Goal: Check status: Check status

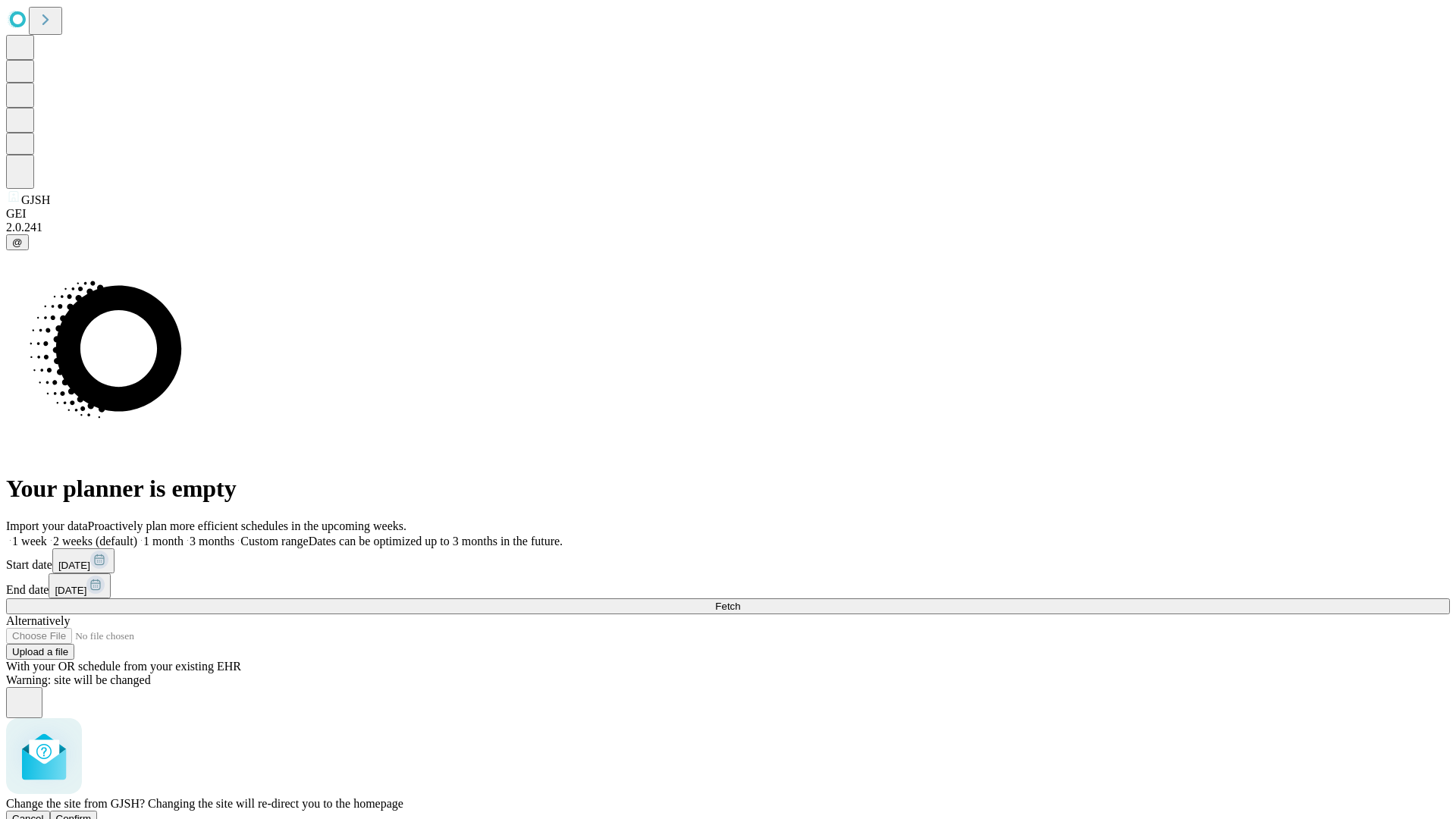
click at [91, 813] on span "Confirm" at bounding box center [74, 819] width 36 height 11
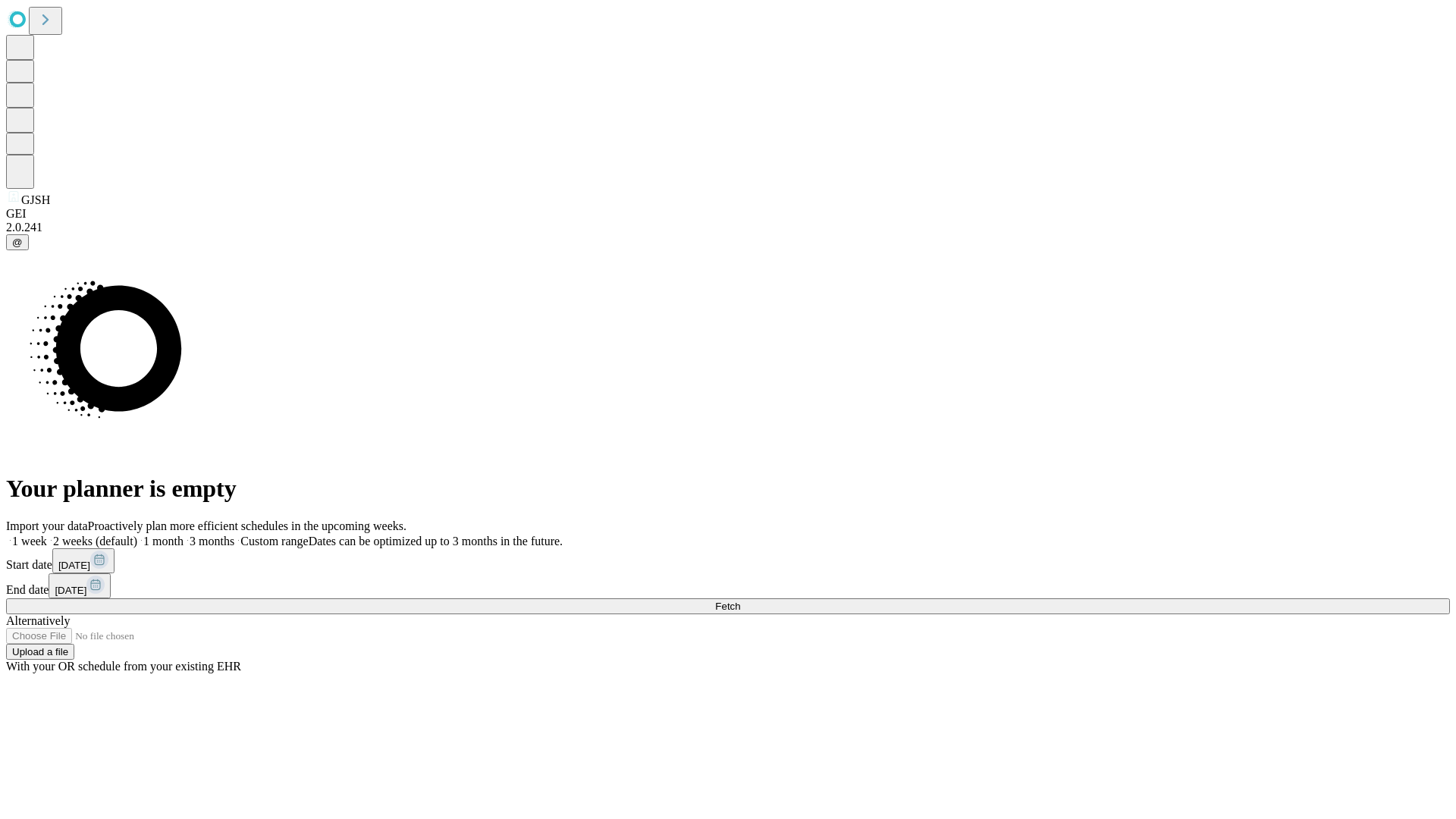
click at [47, 535] on label "1 week" at bounding box center [27, 541] width 41 height 13
click at [740, 601] on span "Fetch" at bounding box center [728, 607] width 25 height 11
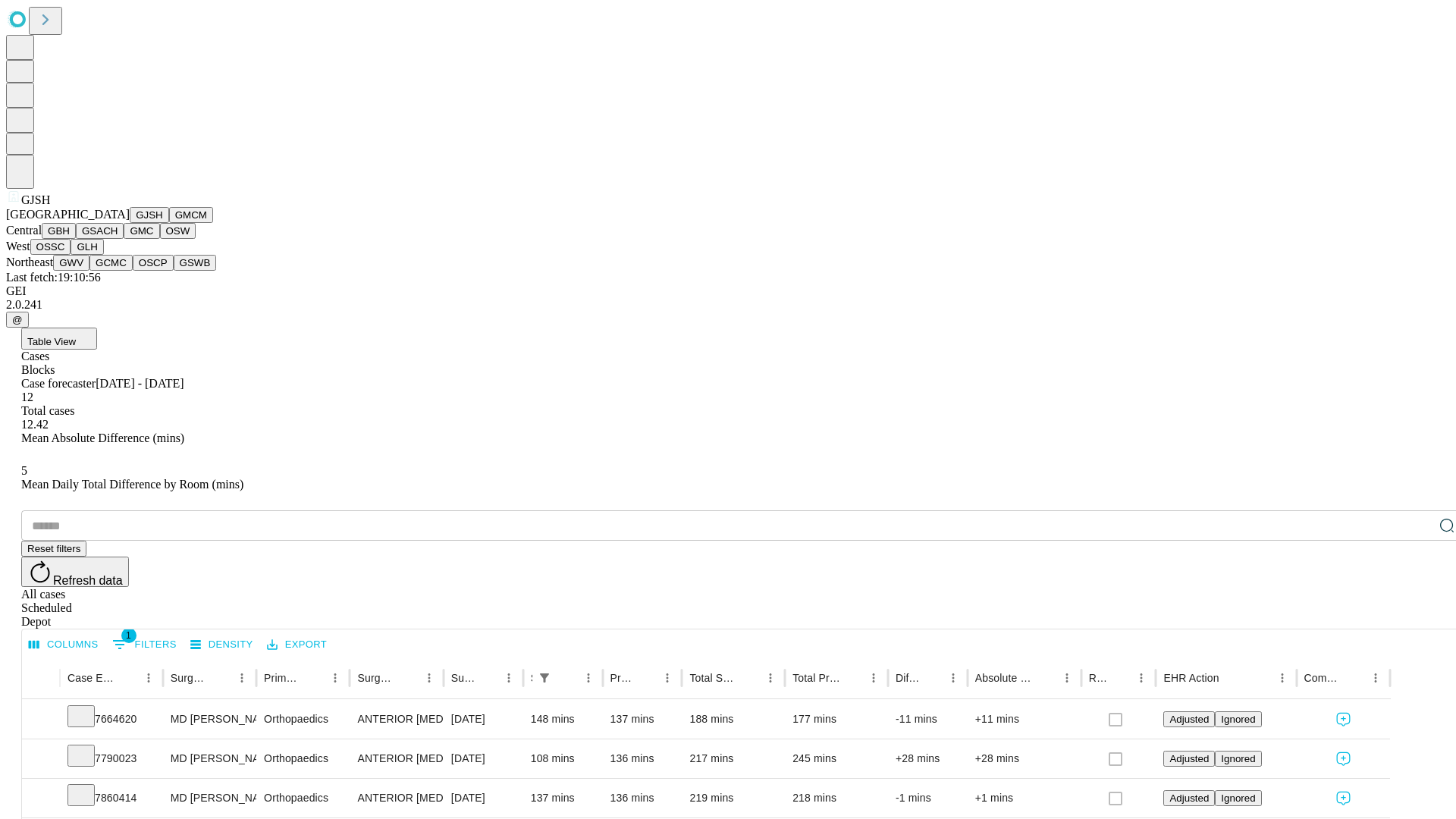
click at [169, 223] on button "GMCM" at bounding box center [191, 214] width 44 height 16
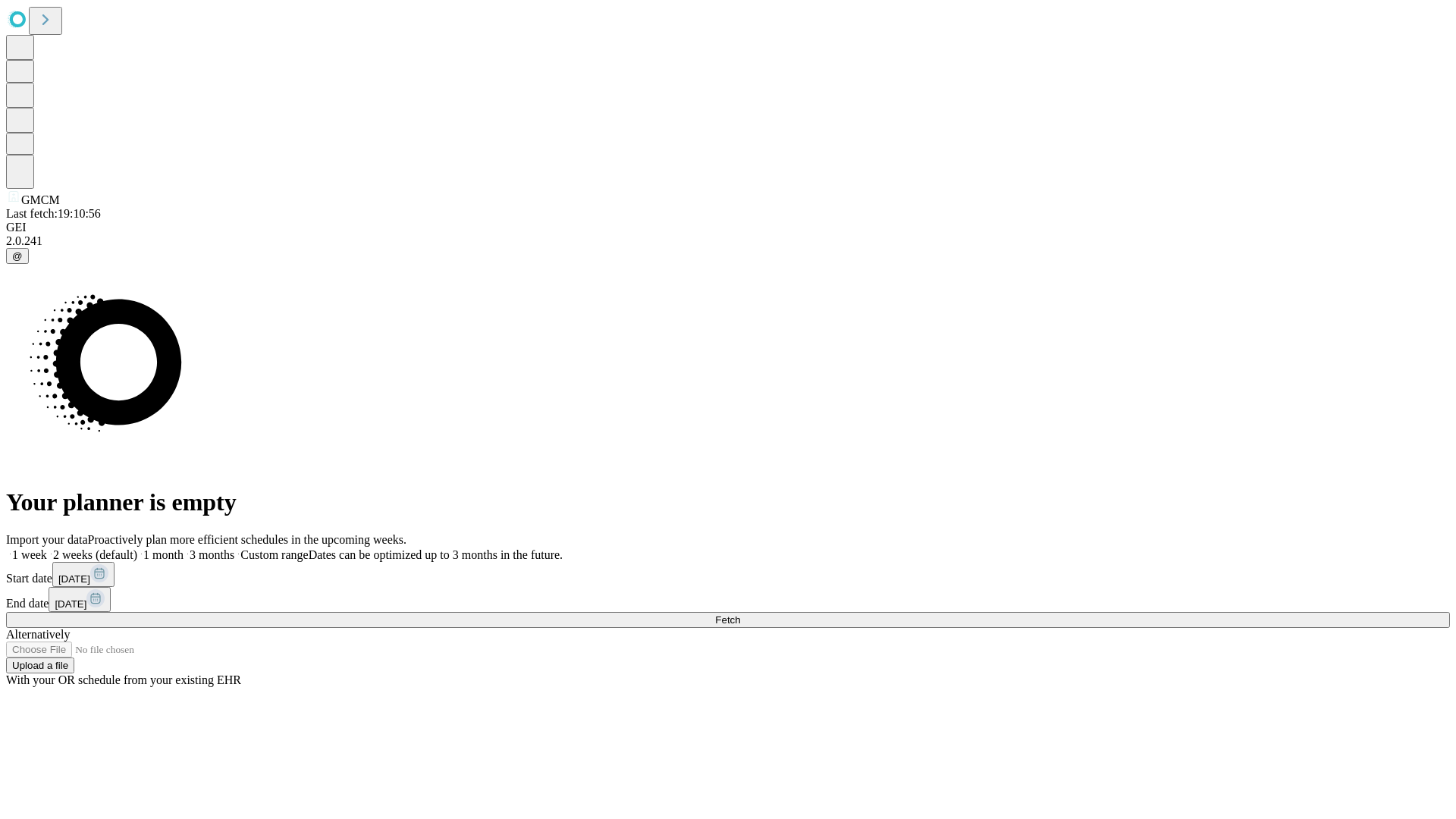
click at [47, 548] on label "1 week" at bounding box center [27, 555] width 41 height 13
click at [740, 614] on span "Fetch" at bounding box center [728, 620] width 25 height 11
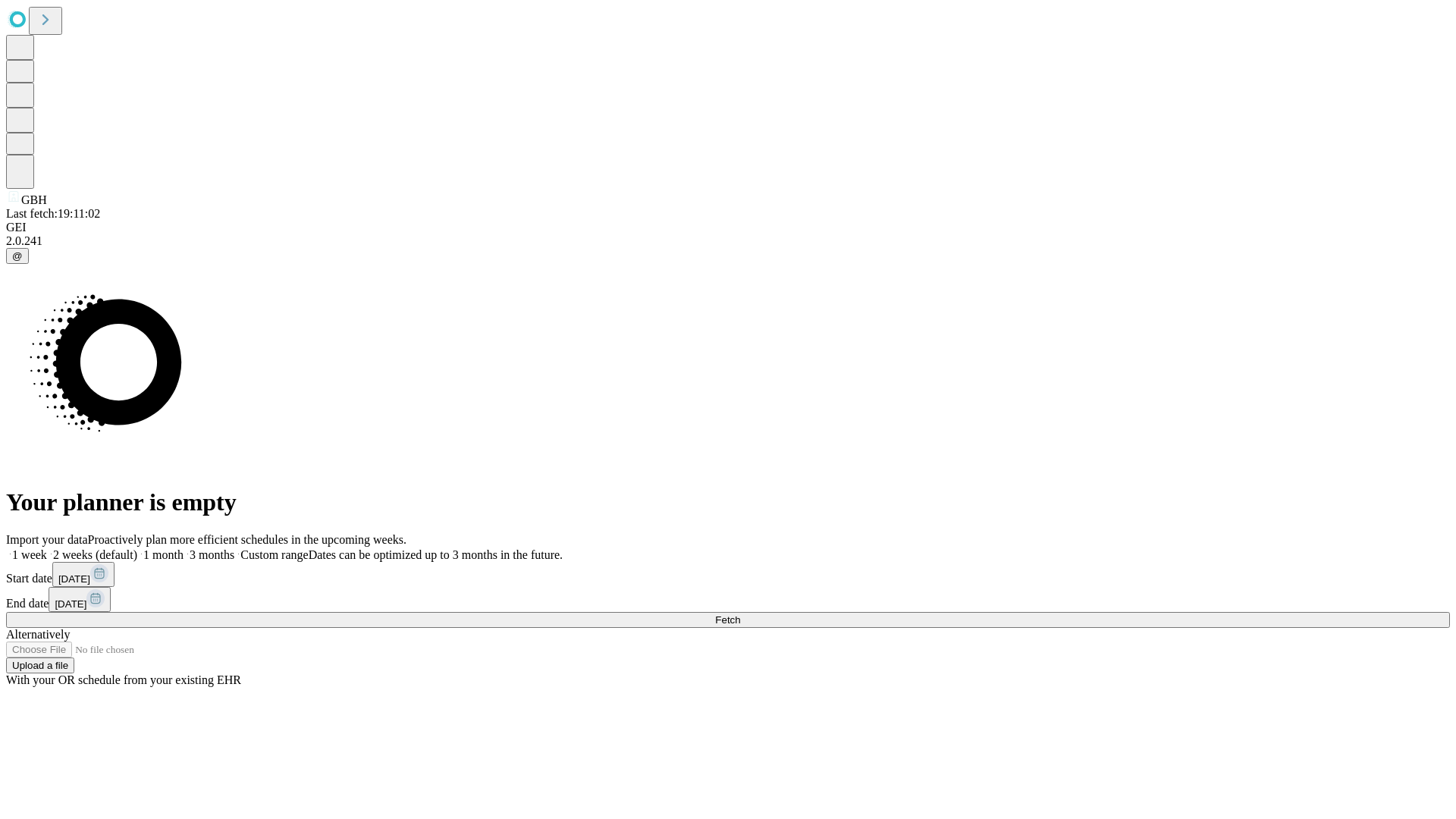
click at [47, 548] on label "1 week" at bounding box center [27, 555] width 41 height 13
click at [740, 614] on span "Fetch" at bounding box center [728, 620] width 25 height 11
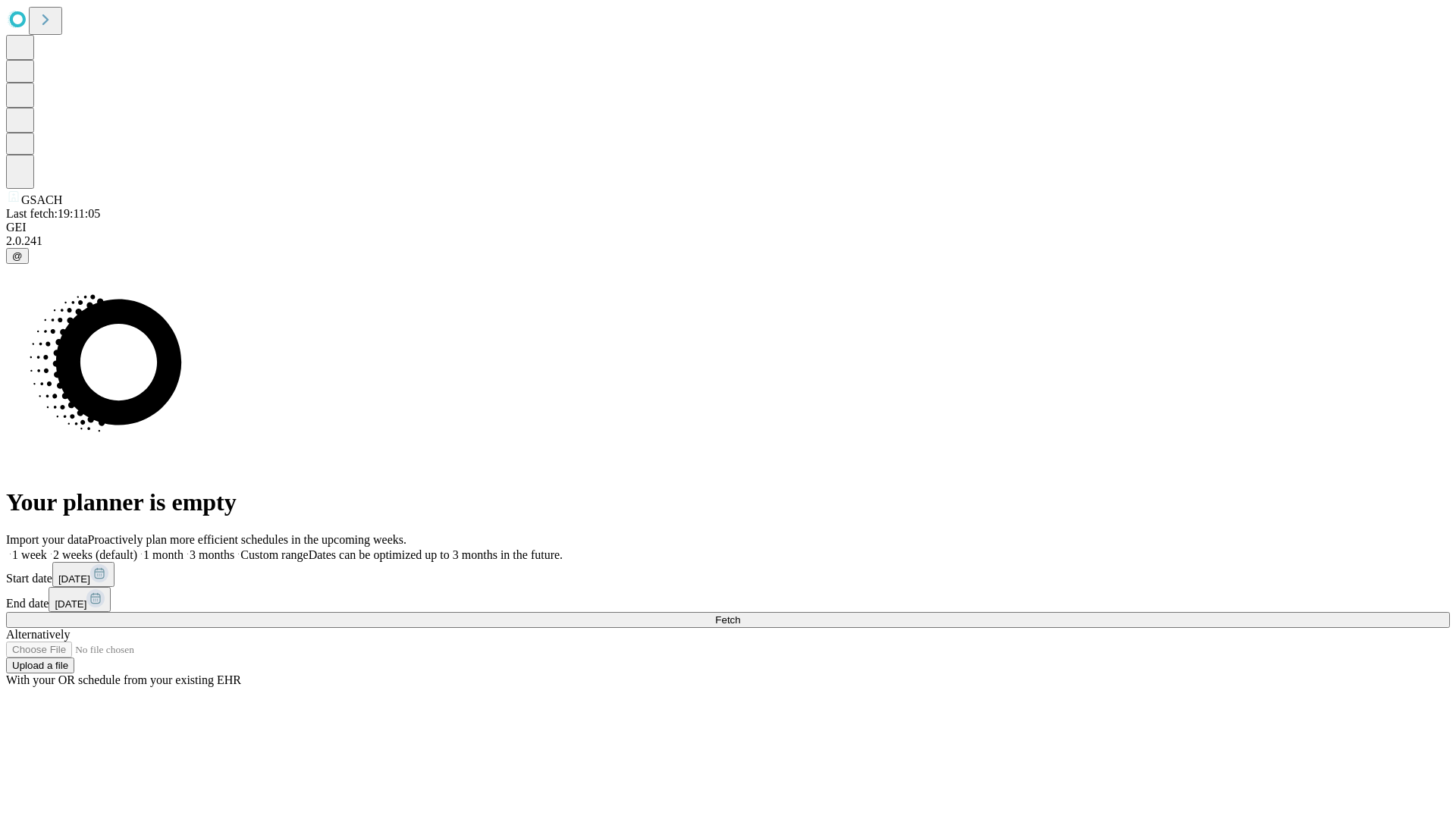
click at [47, 548] on label "1 week" at bounding box center [27, 555] width 41 height 13
click at [740, 614] on span "Fetch" at bounding box center [728, 620] width 25 height 11
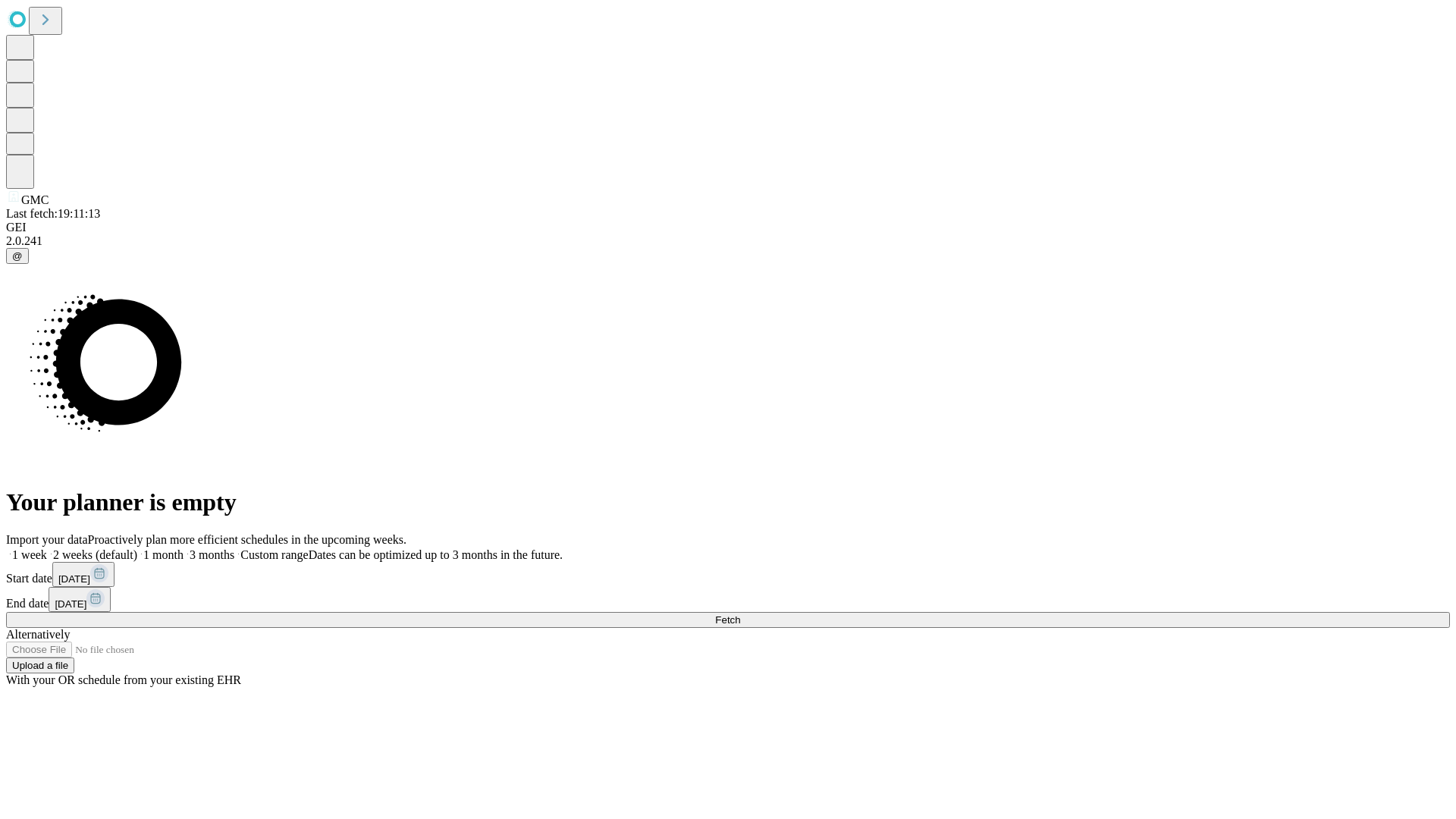
click at [47, 548] on label "1 week" at bounding box center [27, 555] width 41 height 13
click at [740, 614] on span "Fetch" at bounding box center [728, 620] width 25 height 11
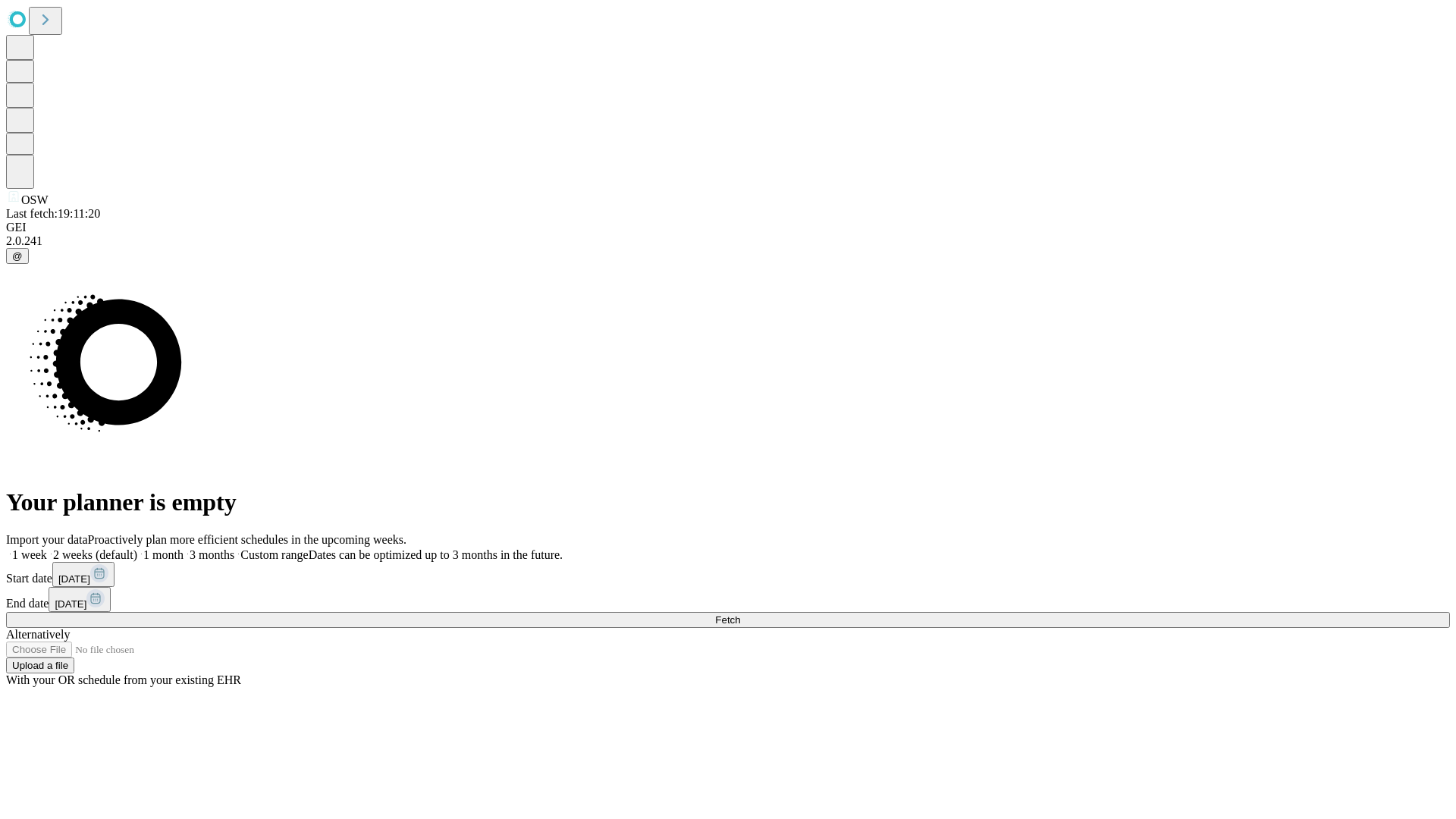
click at [47, 548] on label "1 week" at bounding box center [27, 555] width 41 height 13
click at [740, 614] on span "Fetch" at bounding box center [728, 620] width 25 height 11
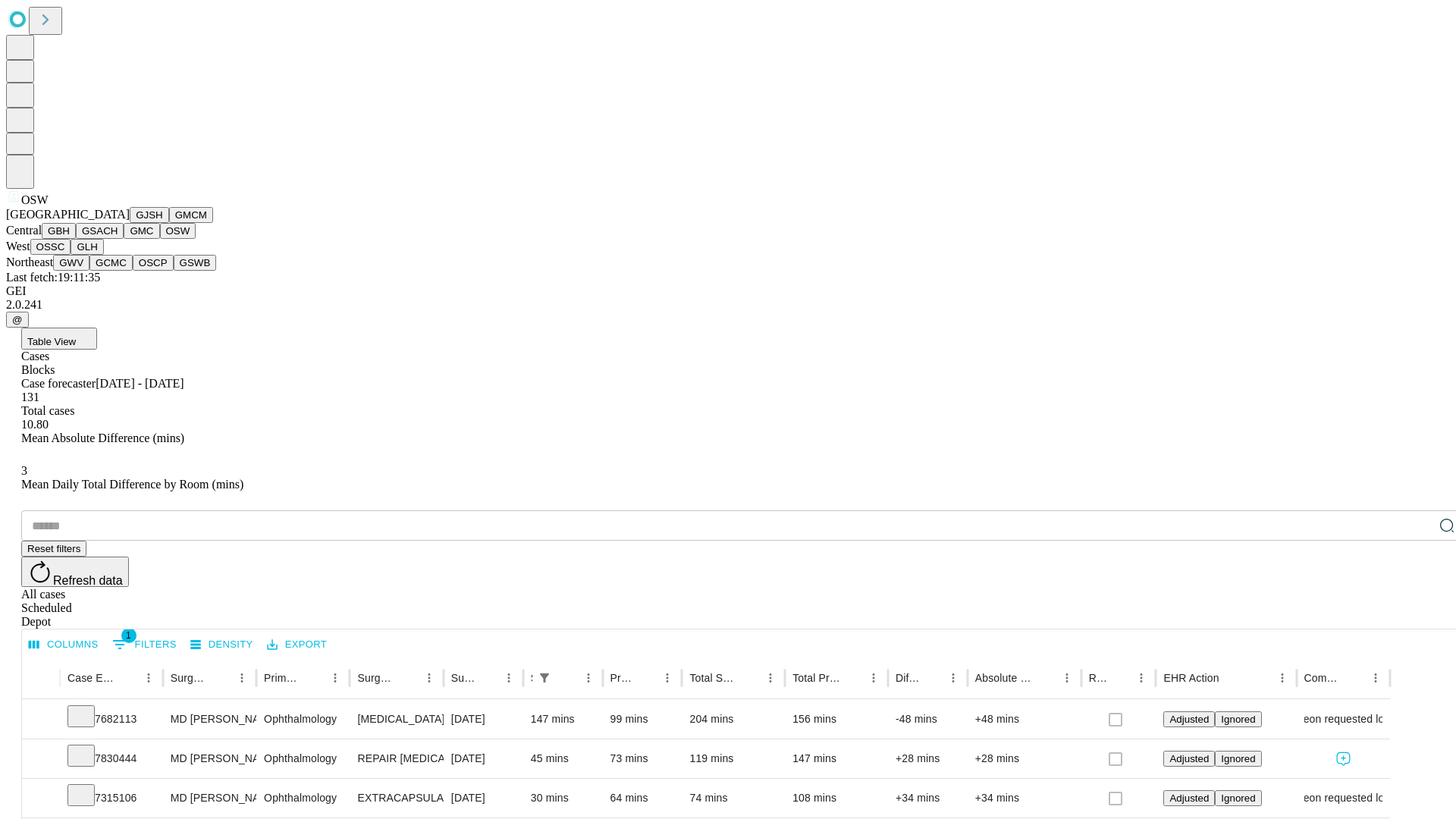
click at [71, 255] on button "OSSC" at bounding box center [51, 247] width 41 height 16
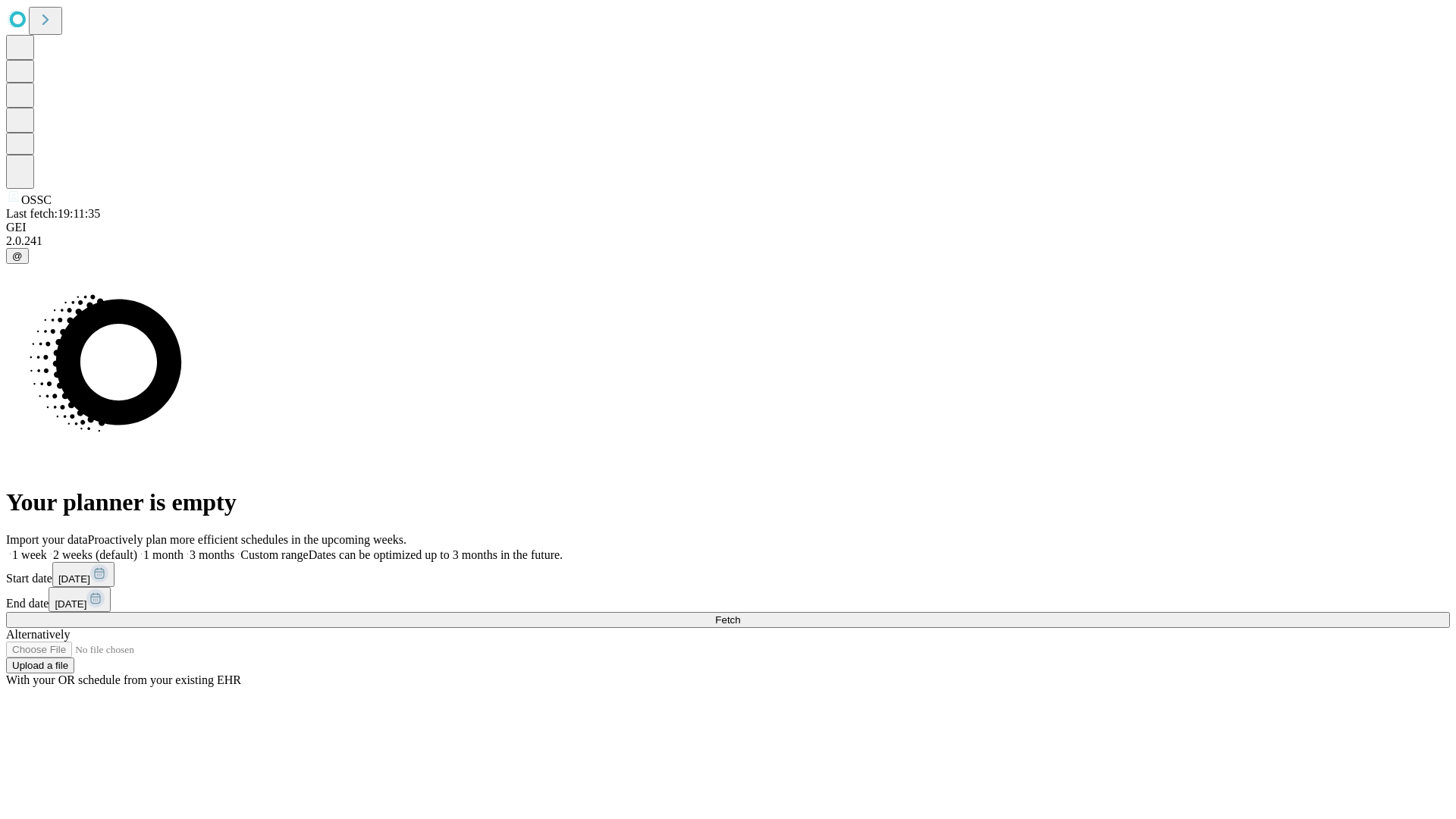
click at [47, 548] on label "1 week" at bounding box center [27, 555] width 41 height 13
click at [740, 614] on span "Fetch" at bounding box center [728, 620] width 25 height 11
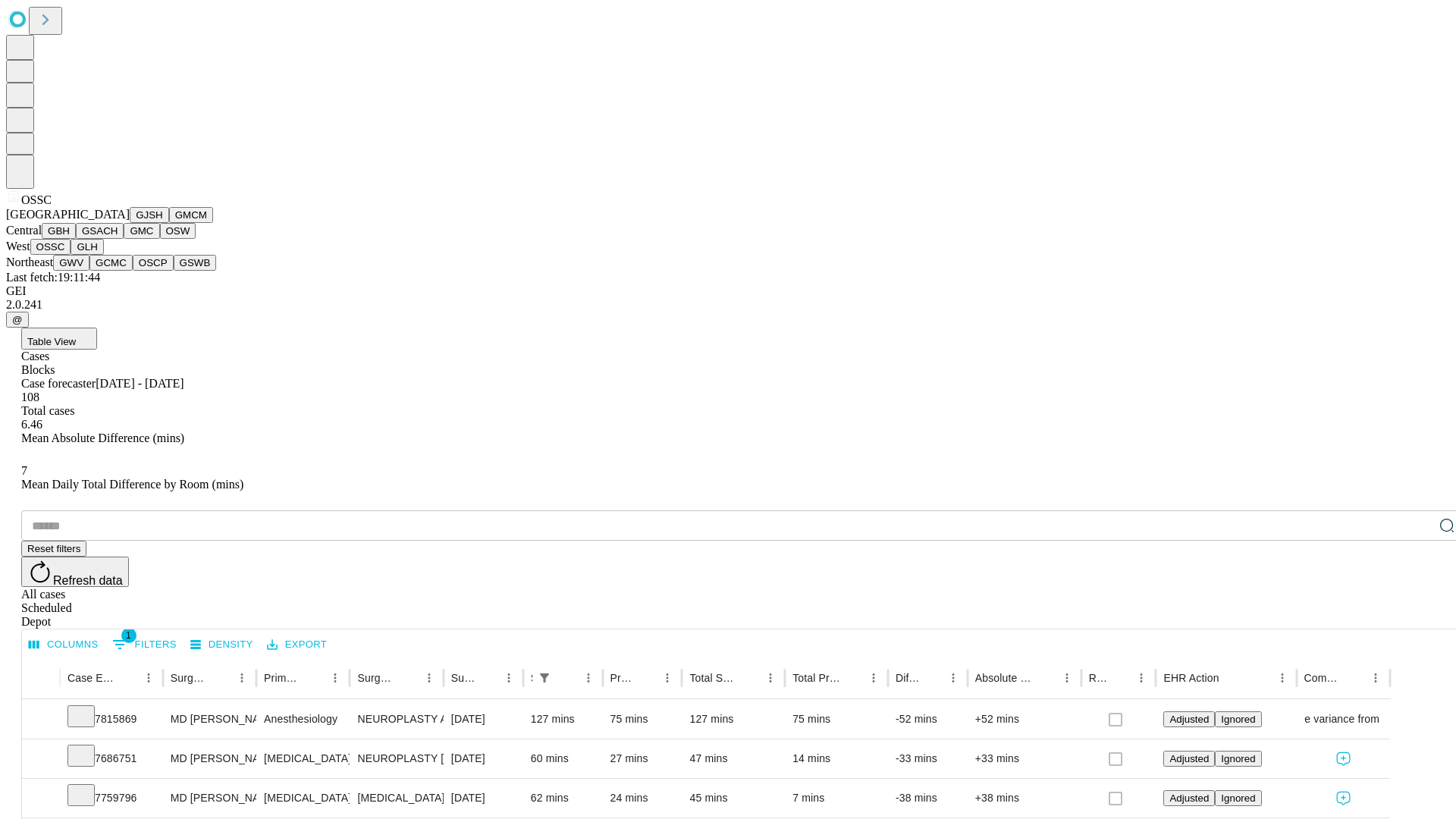
click at [103, 255] on button "GLH" at bounding box center [86, 247] width 32 height 16
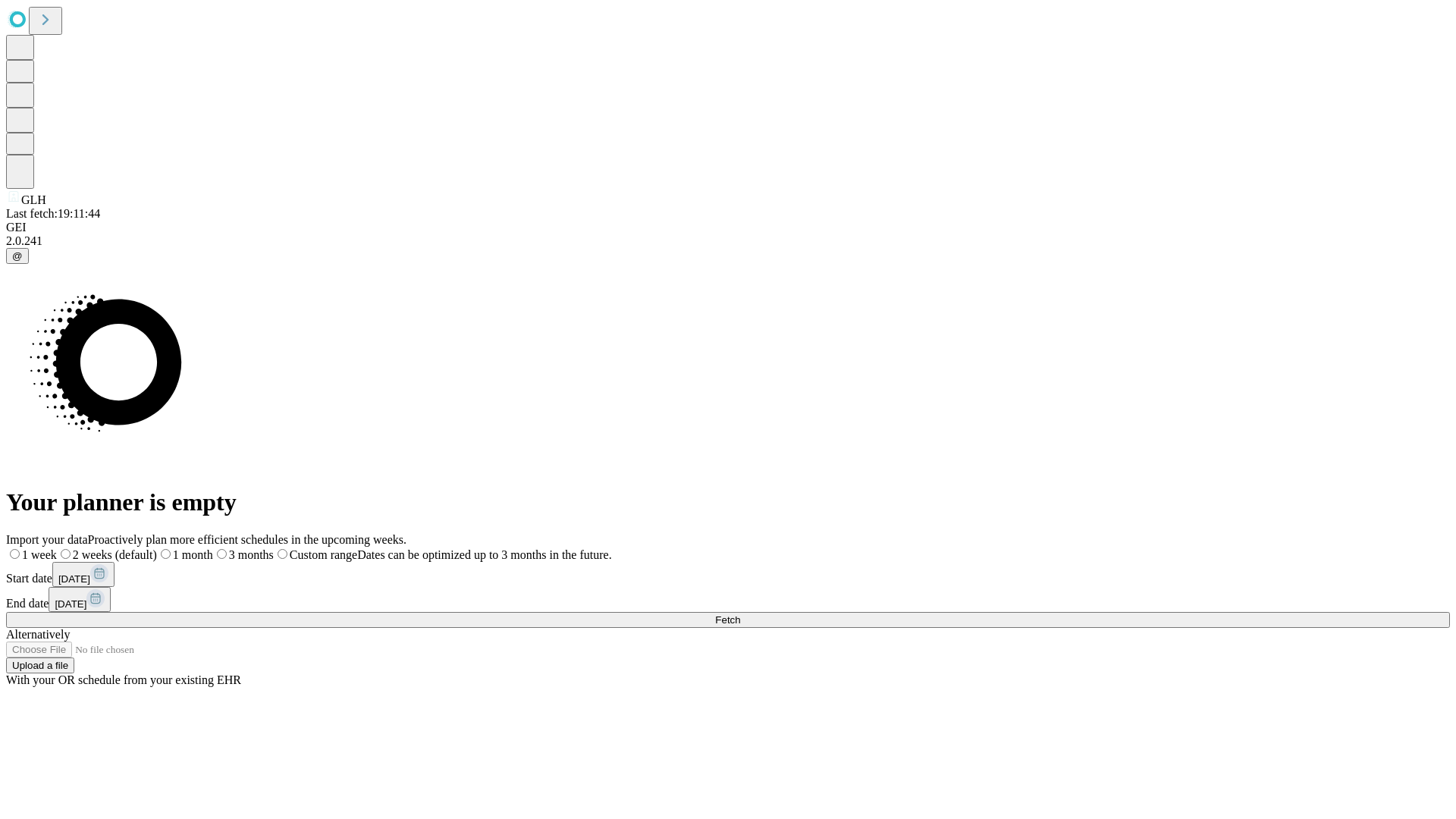
click at [57, 548] on label "1 week" at bounding box center [31, 555] width 51 height 13
click at [740, 614] on span "Fetch" at bounding box center [728, 620] width 25 height 11
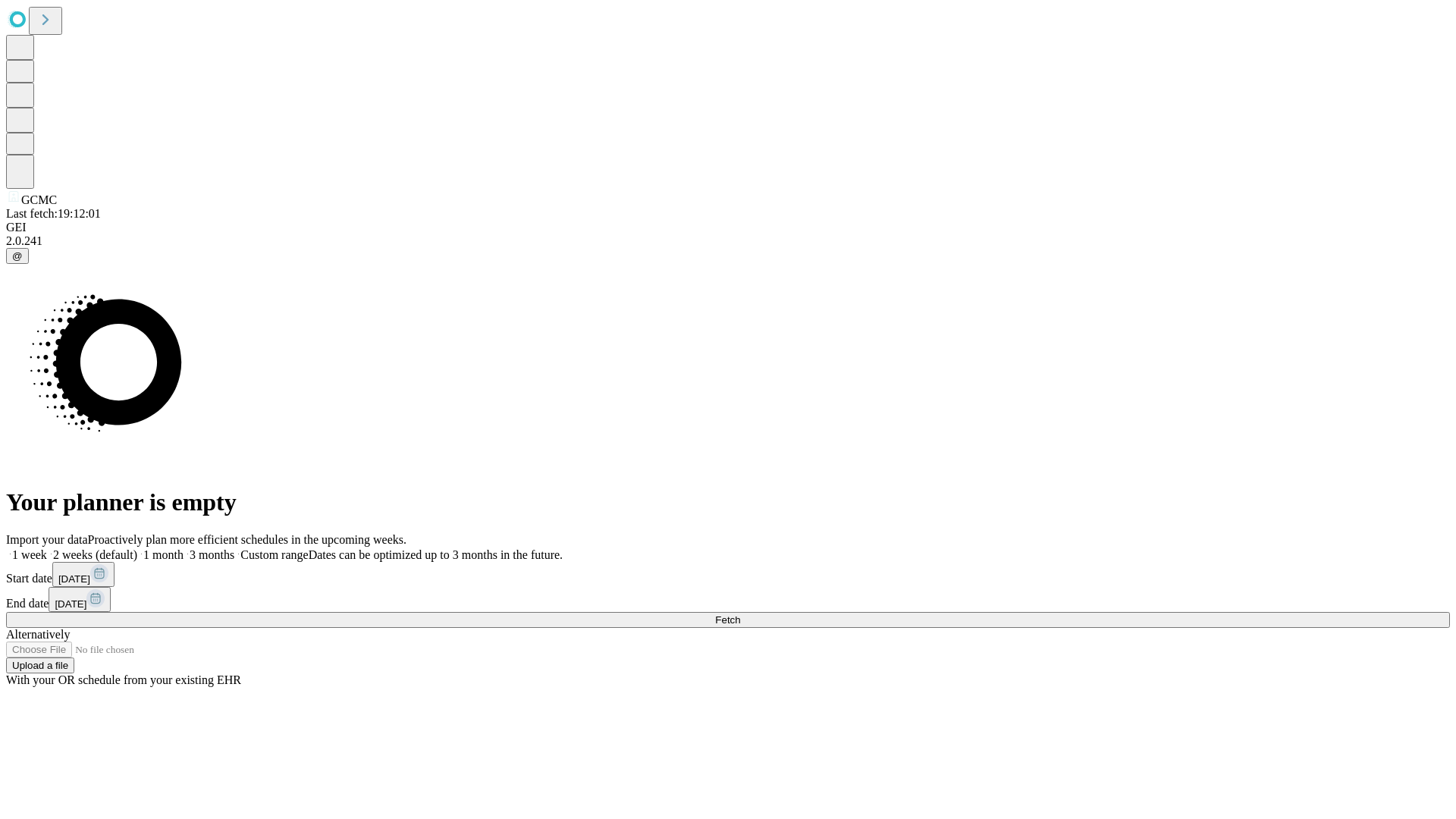
click at [47, 548] on label "1 week" at bounding box center [27, 555] width 41 height 13
click at [740, 614] on span "Fetch" at bounding box center [728, 620] width 25 height 11
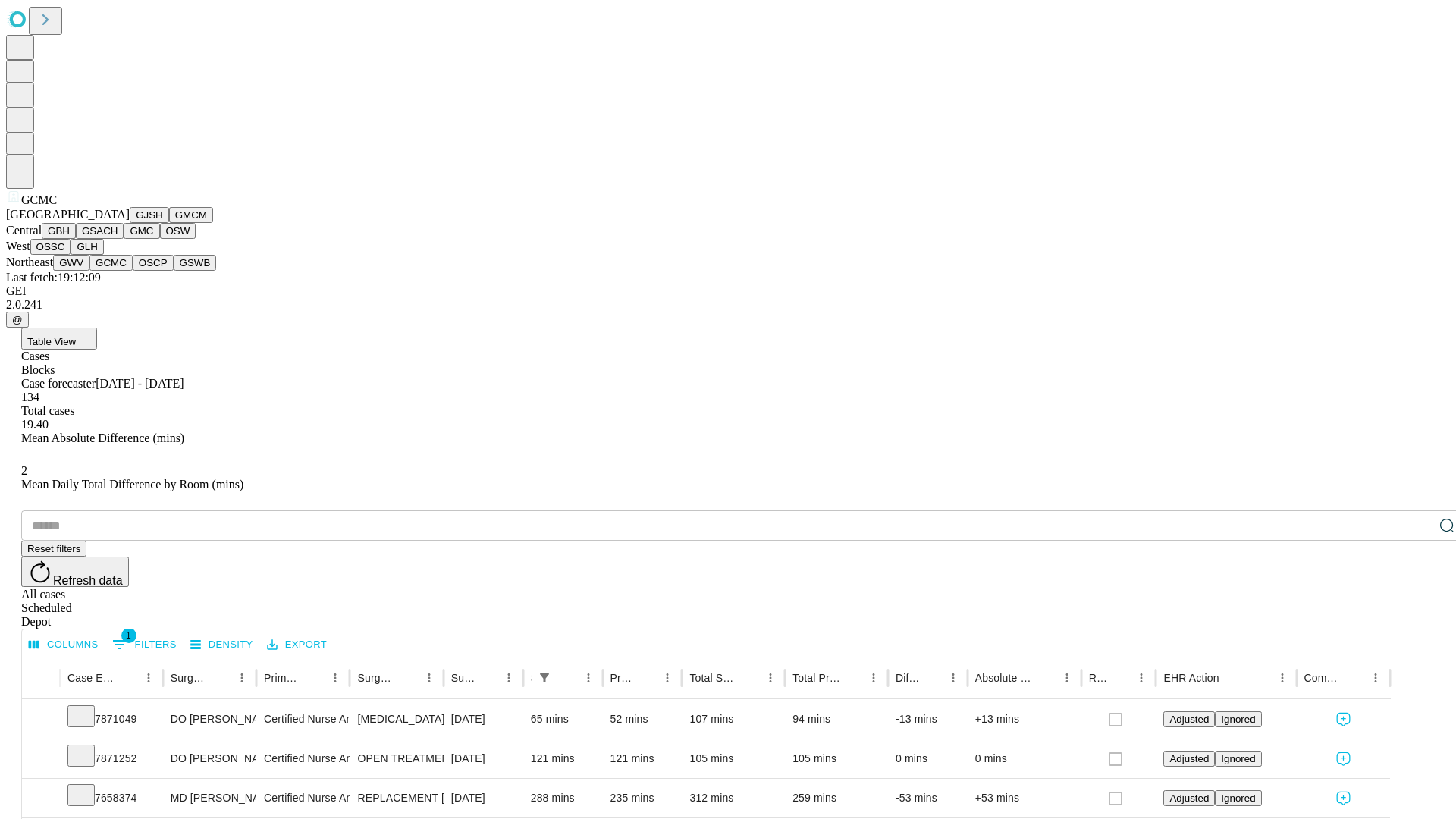
click at [133, 271] on button "OSCP" at bounding box center [153, 262] width 41 height 16
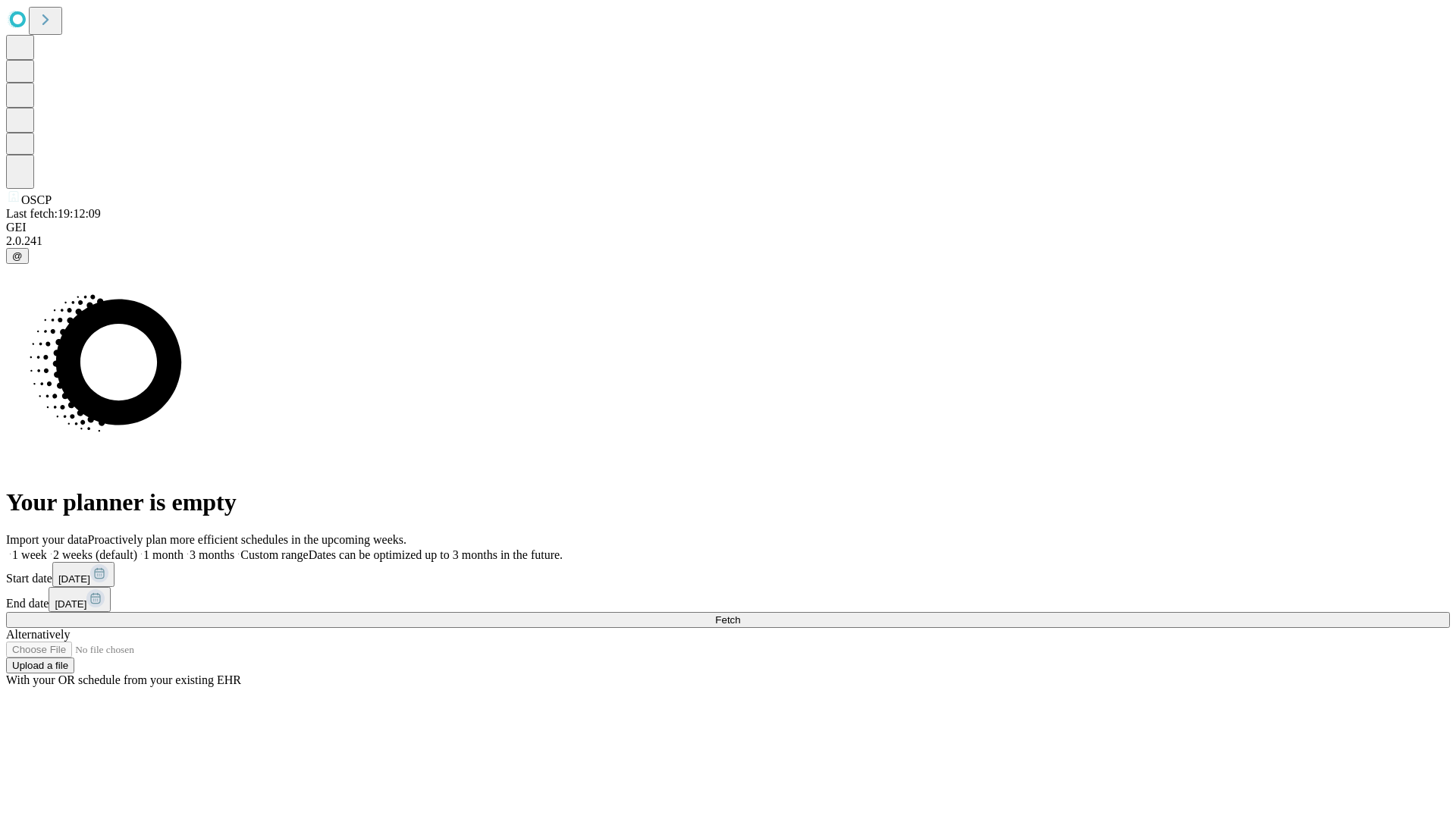
click at [47, 548] on label "1 week" at bounding box center [27, 555] width 41 height 13
click at [740, 614] on span "Fetch" at bounding box center [728, 620] width 25 height 11
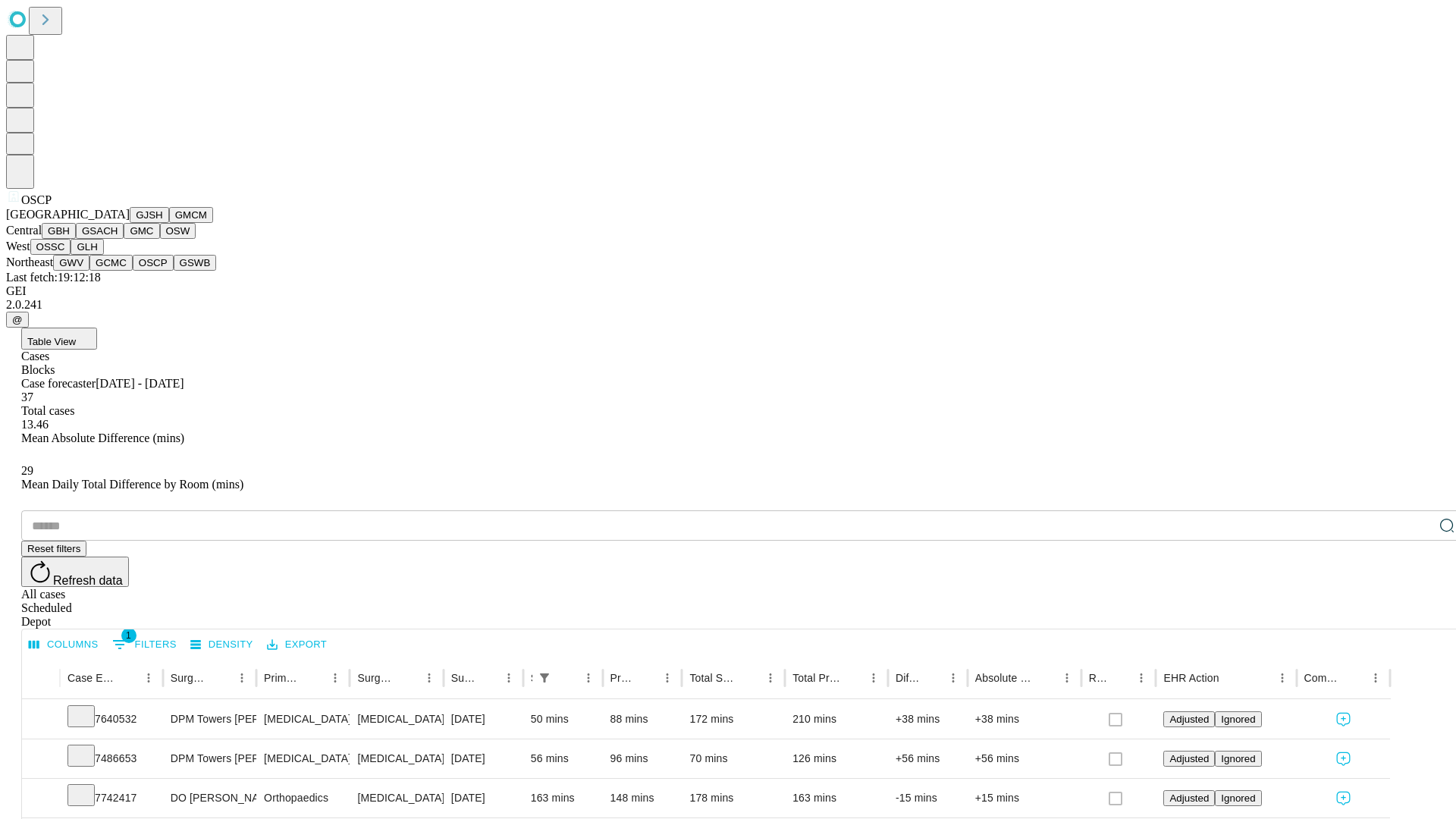
click at [174, 271] on button "GSWB" at bounding box center [195, 262] width 43 height 16
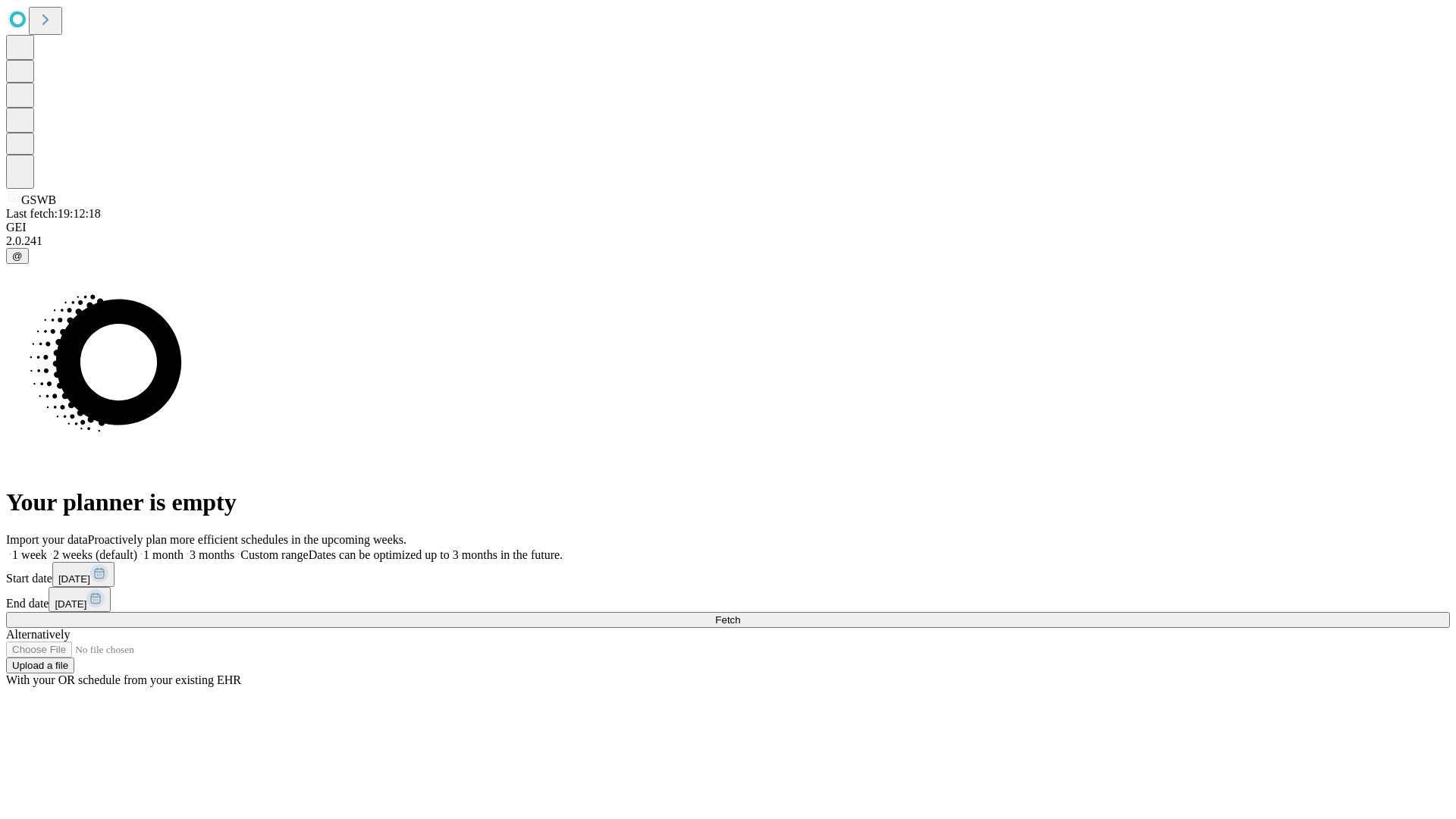
click at [740, 614] on span "Fetch" at bounding box center [728, 620] width 25 height 11
